Goal: Task Accomplishment & Management: Manage account settings

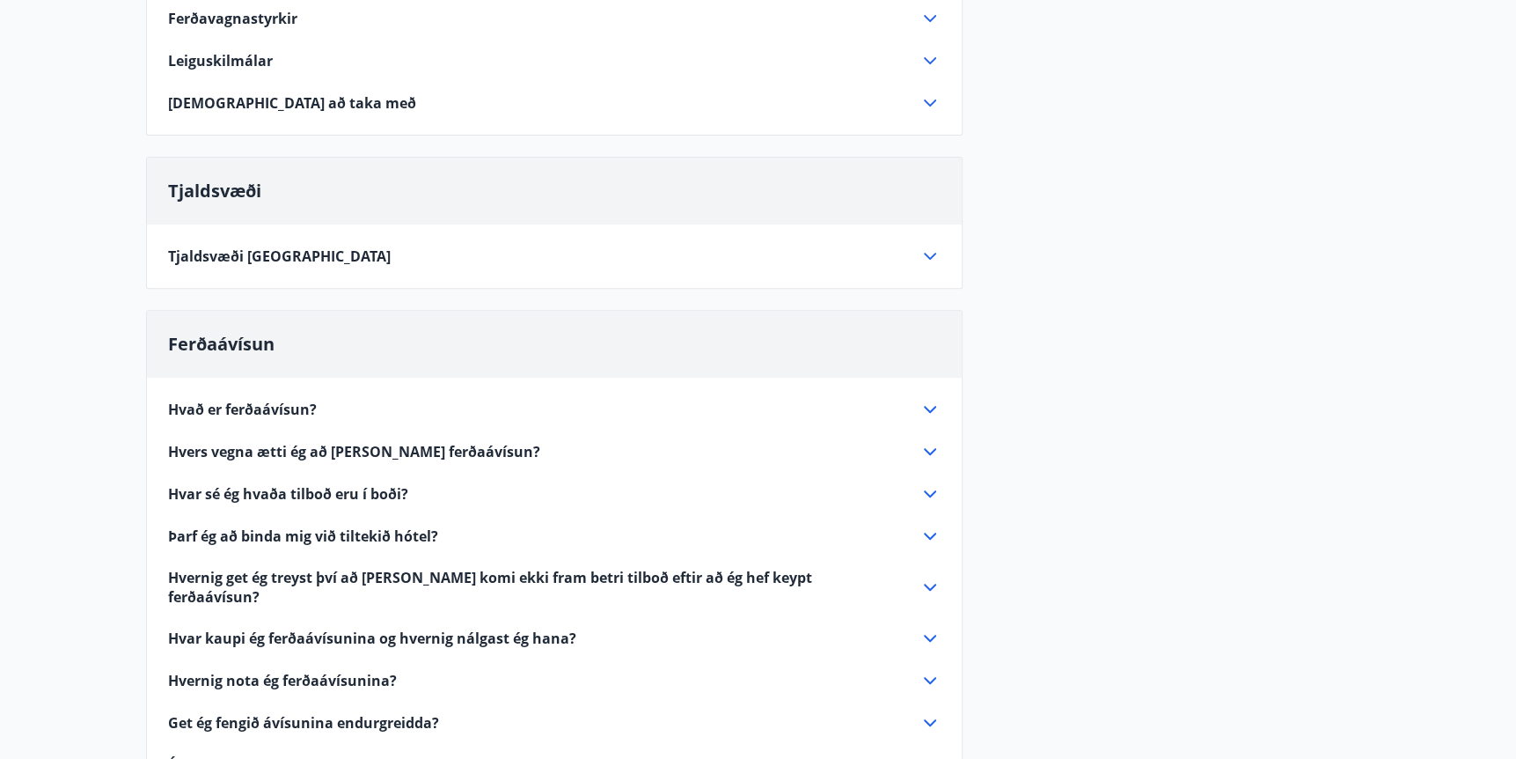
scroll to position [704, 0]
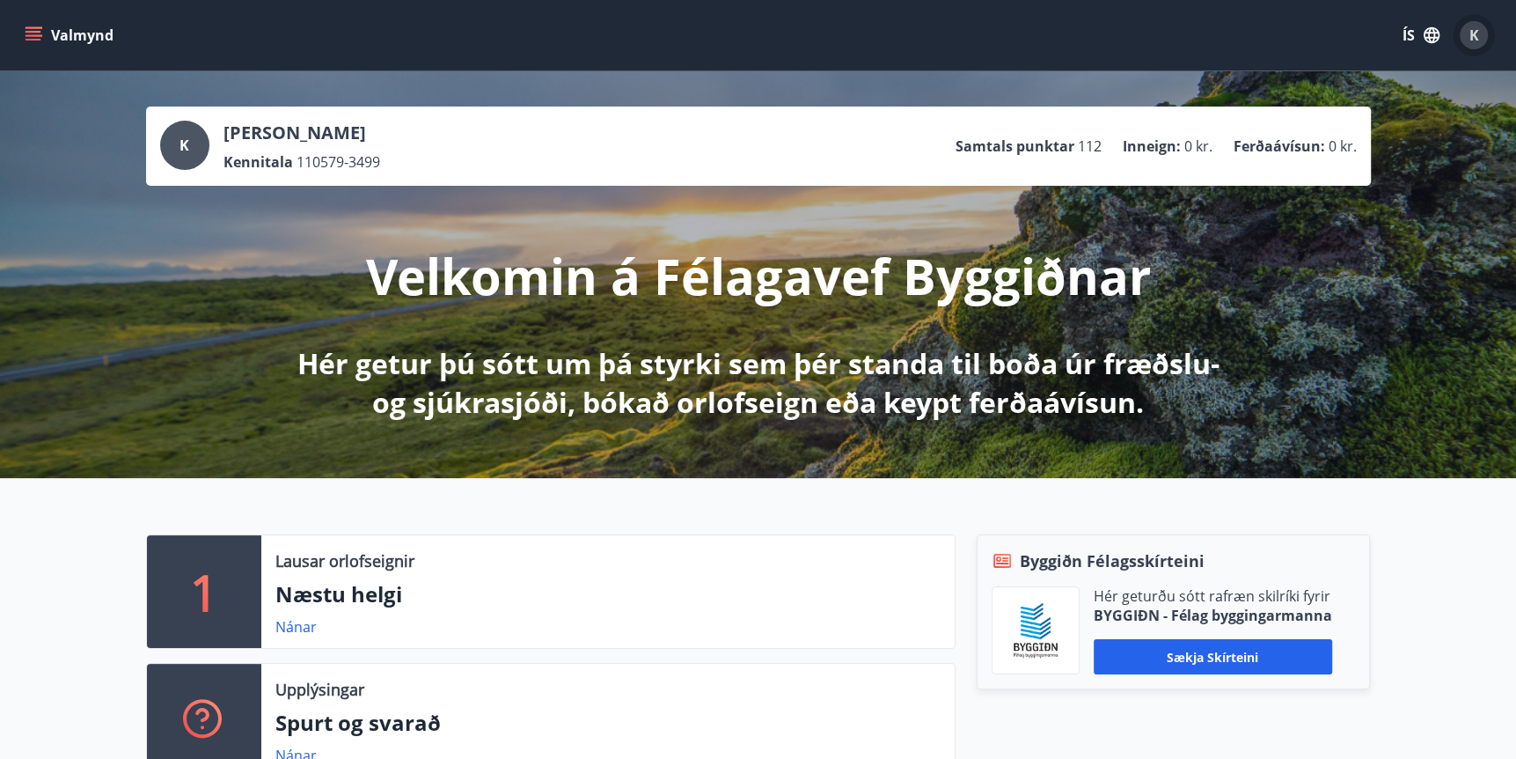
click at [1467, 35] on div "K" at bounding box center [1474, 35] width 28 height 28
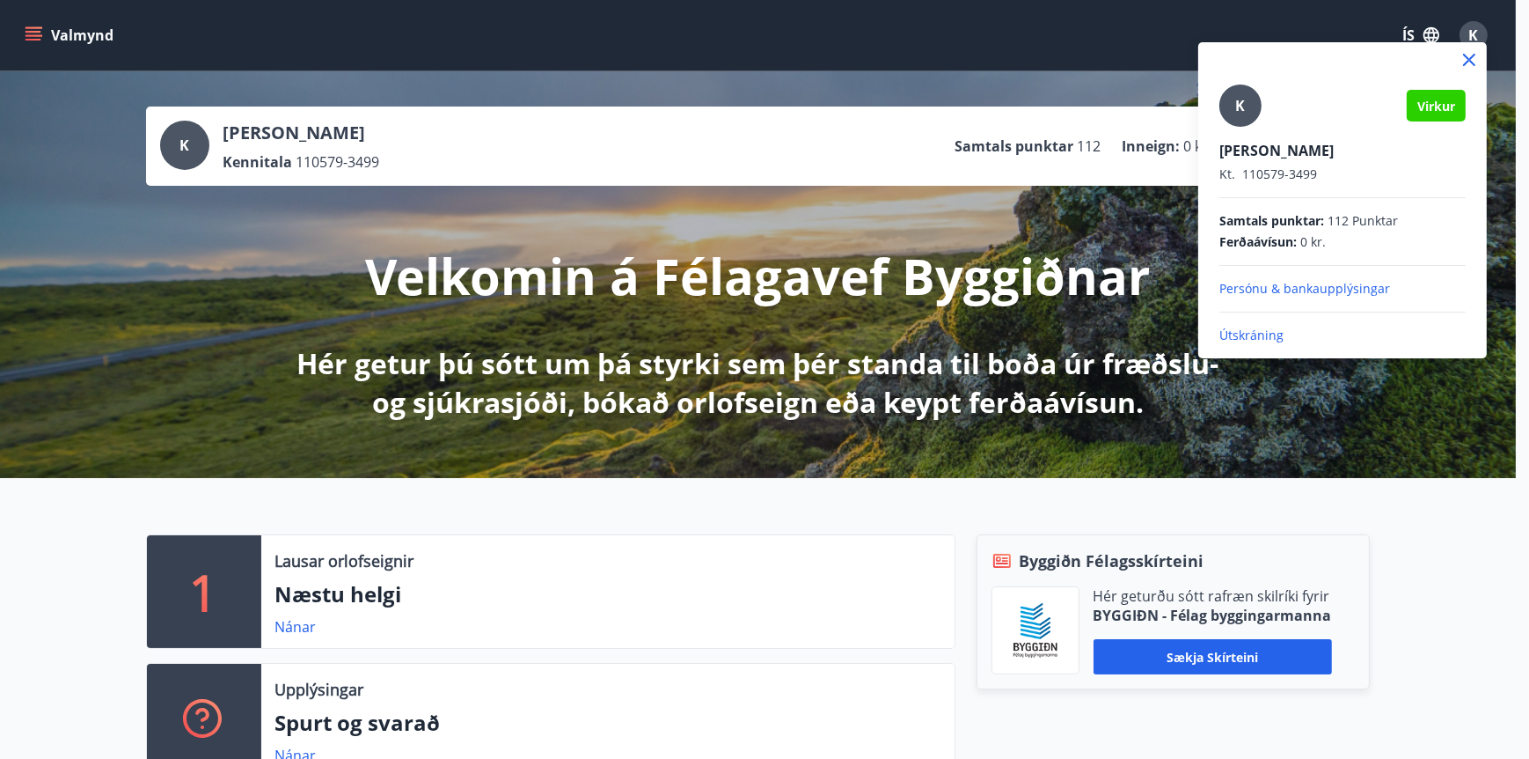
click at [1266, 333] on p "Útskráning" at bounding box center [1343, 335] width 246 height 18
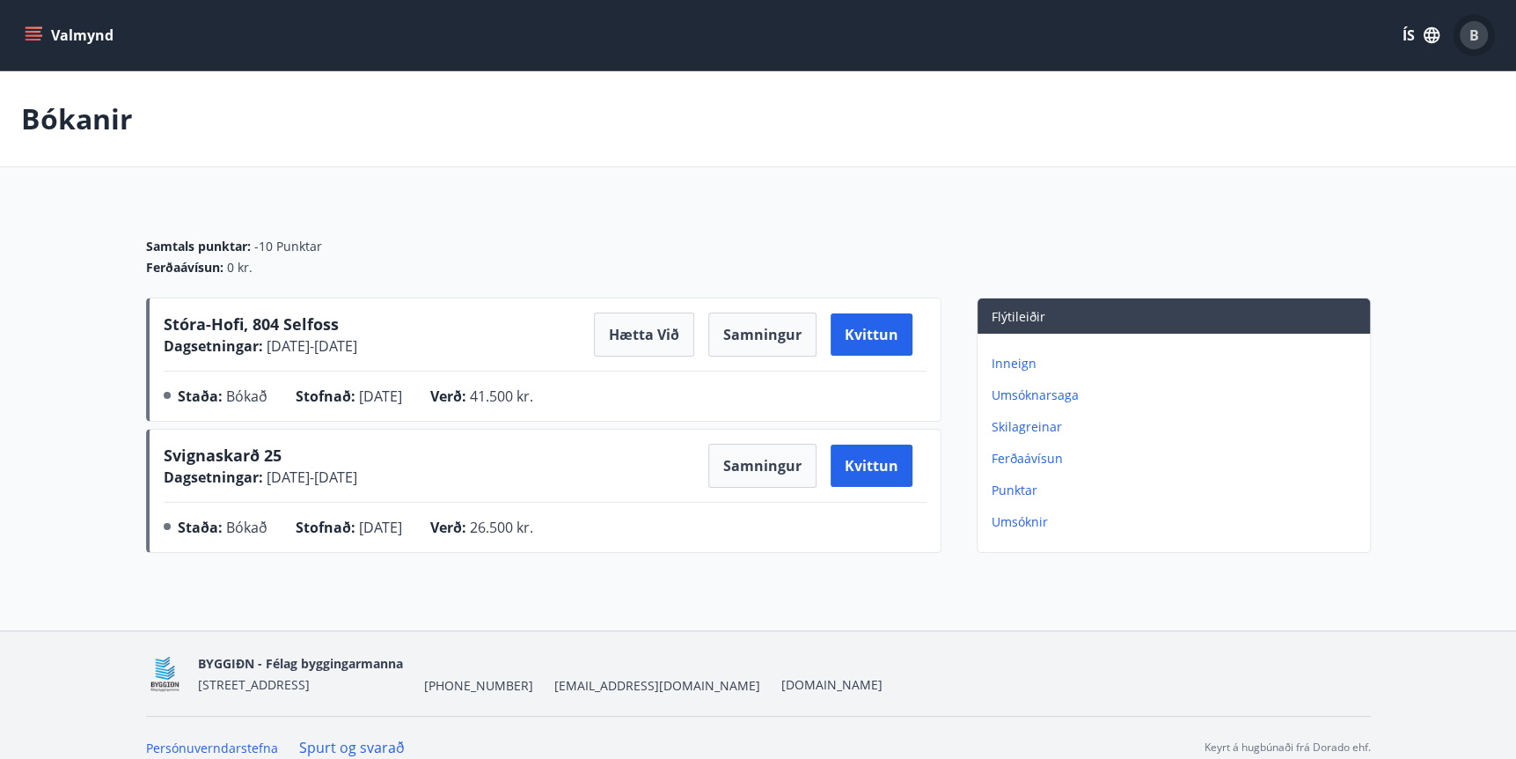
click at [1477, 35] on span "B" at bounding box center [1475, 35] width 10 height 19
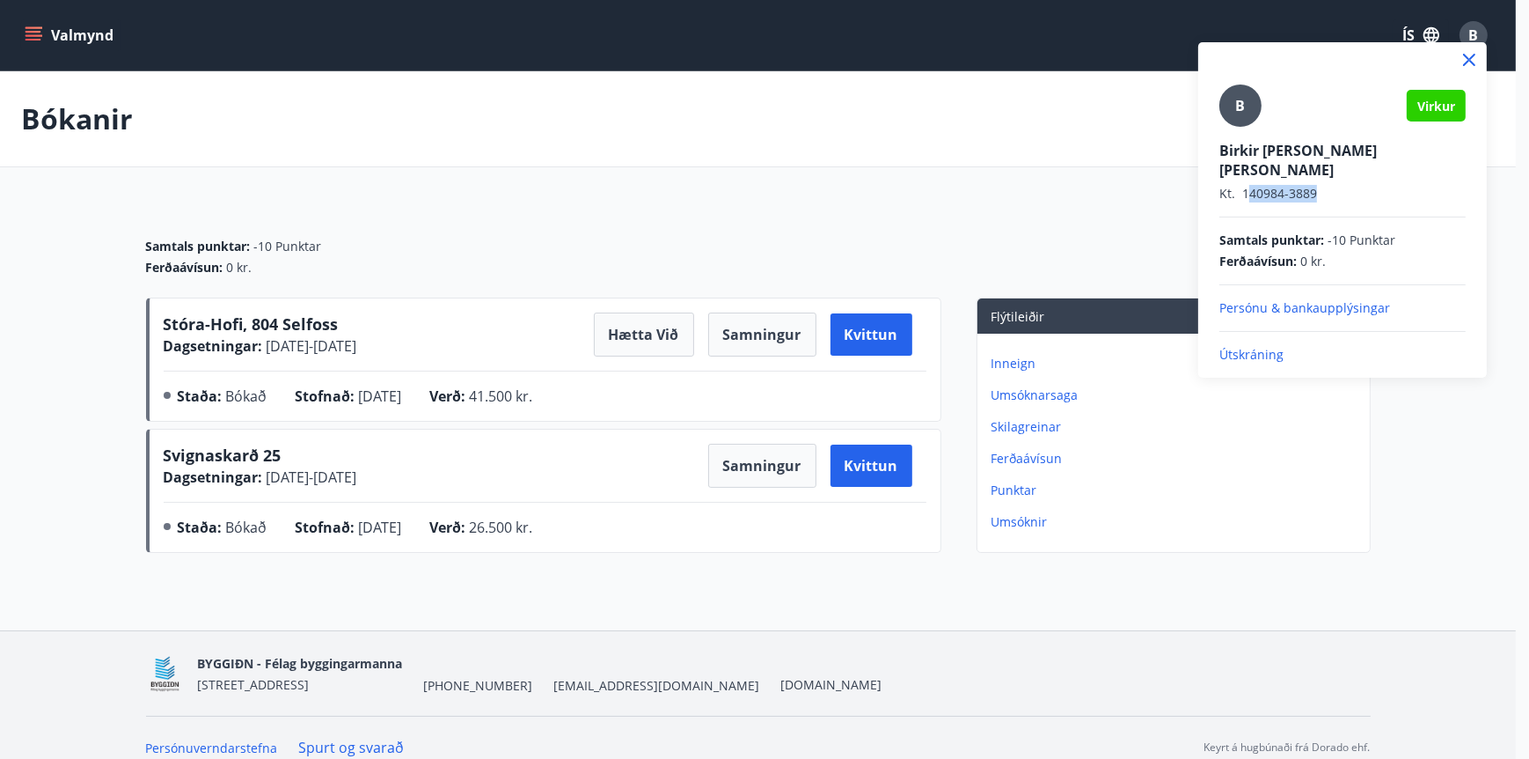
drag, startPoint x: 1316, startPoint y: 172, endPoint x: 1245, endPoint y: 177, distance: 71.5
click at [1245, 185] on p "Kt. 140984-3889" at bounding box center [1343, 194] width 246 height 18
drag, startPoint x: 1245, startPoint y: 177, endPoint x: 1237, endPoint y: 172, distance: 9.5
click at [1237, 185] on p "Kt. 140984-3889" at bounding box center [1343, 194] width 246 height 18
drag, startPoint x: 1243, startPoint y: 171, endPoint x: 1317, endPoint y: 180, distance: 75.4
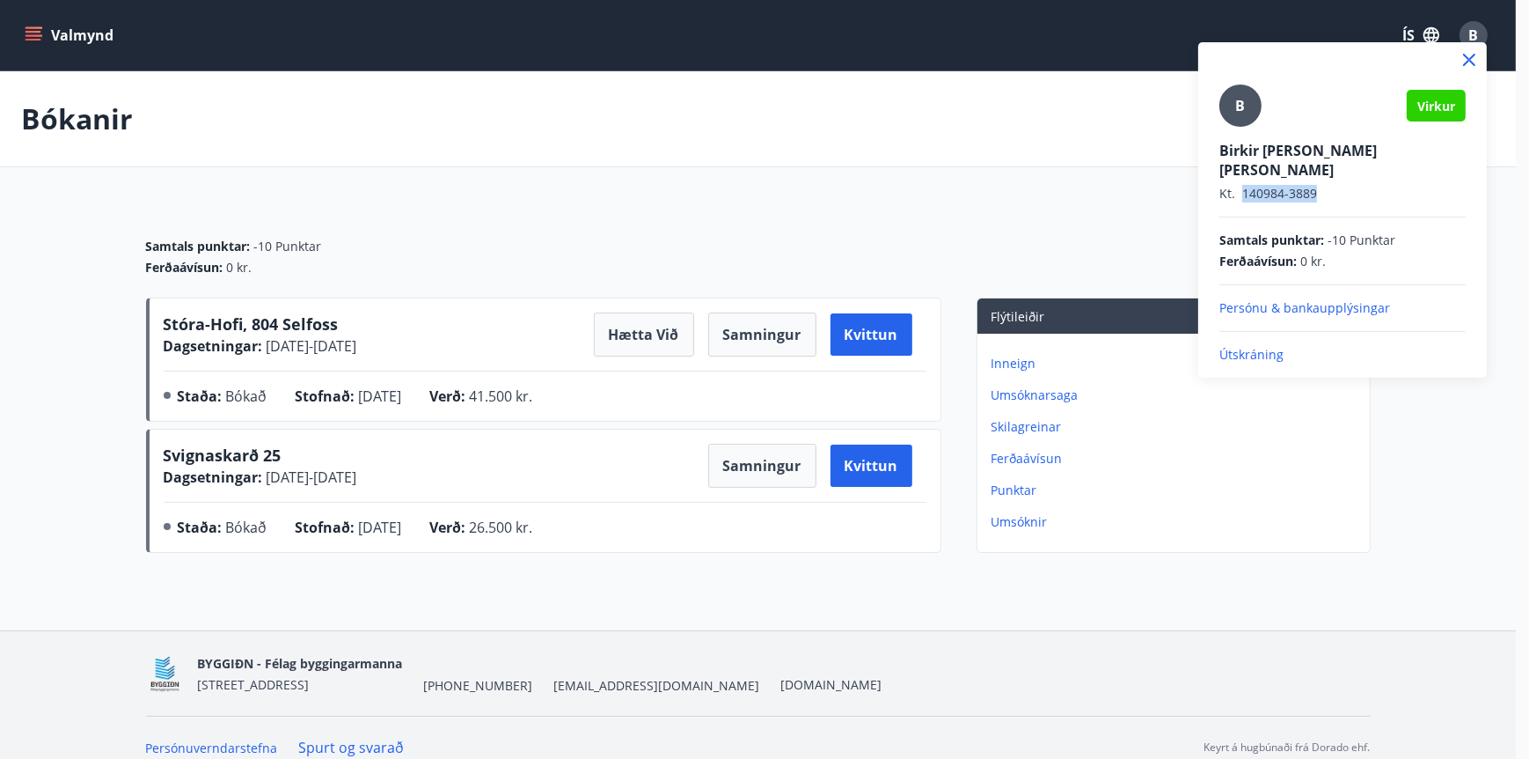
click at [1317, 185] on p "Kt. 140984-3889" at bounding box center [1343, 194] width 246 height 18
drag, startPoint x: 1317, startPoint y: 180, endPoint x: 1298, endPoint y: 172, distance: 21.3
copy p "140984-3889"
